Goal: Transaction & Acquisition: Download file/media

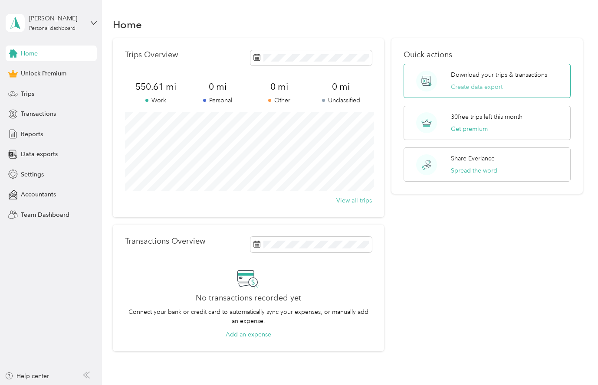
click at [484, 89] on button "Create data export" at bounding box center [477, 86] width 52 height 9
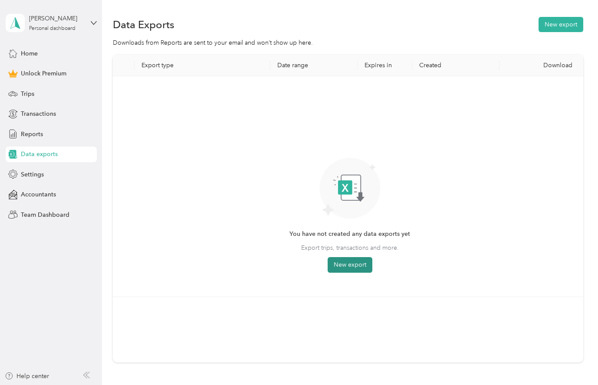
click at [351, 259] on button "New export" at bounding box center [350, 265] width 45 height 16
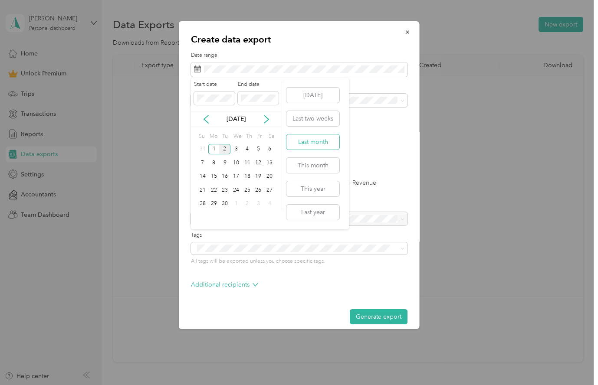
click at [313, 144] on button "Last month" at bounding box center [312, 141] width 53 height 15
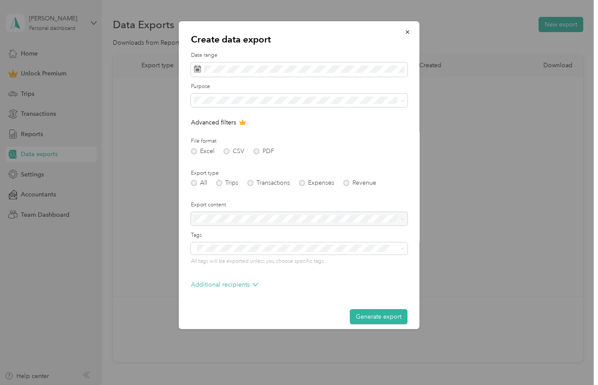
click at [227, 151] on div "Excel CSV PDF" at bounding box center [299, 151] width 216 height 6
click at [209, 175] on span "Collision" at bounding box center [208, 176] width 23 height 7
click at [379, 318] on button "Generate export" at bounding box center [379, 316] width 58 height 15
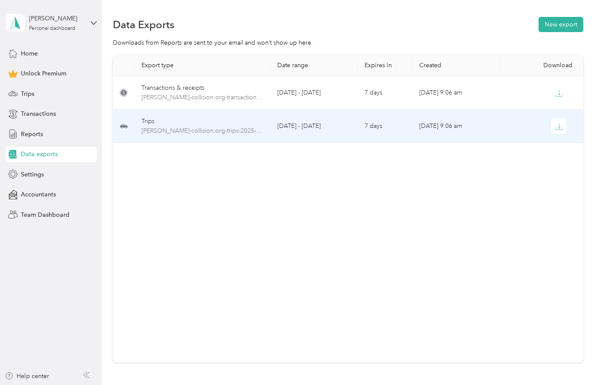
click at [281, 120] on td "[DATE] - [DATE]" at bounding box center [313, 126] width 87 height 33
click at [261, 130] on span "[PERSON_NAME]-collision.org-trips-2025-08-01-2025-08-31.xlsx" at bounding box center [201, 131] width 121 height 10
click at [224, 130] on span "[PERSON_NAME]-collision.org-trips-2025-08-01-2025-08-31.xlsx" at bounding box center [201, 131] width 121 height 10
click at [561, 128] on icon "button" at bounding box center [559, 127] width 8 height 8
